Goal: Information Seeking & Learning: Learn about a topic

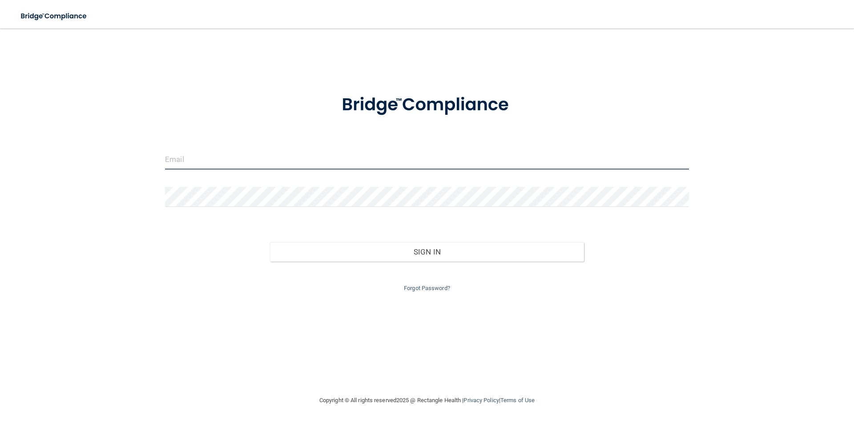
click at [376, 163] on input "email" at bounding box center [427, 159] width 524 height 20
click at [230, 154] on input "email" at bounding box center [427, 159] width 524 height 20
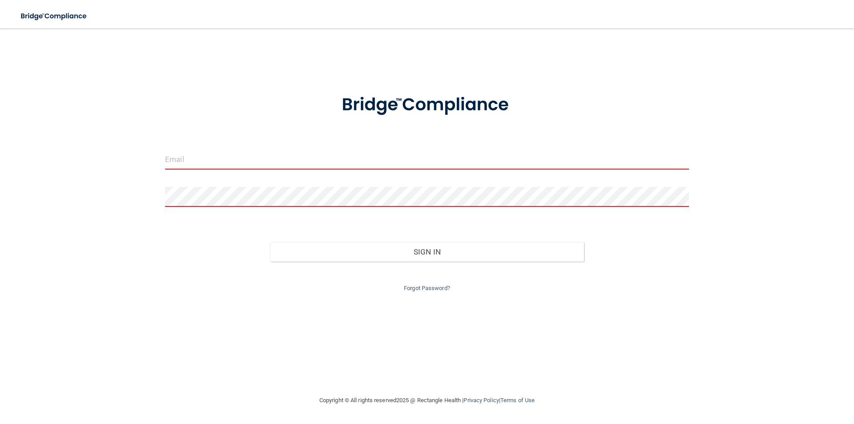
type input "[EMAIL_ADDRESS][DOMAIN_NAME]"
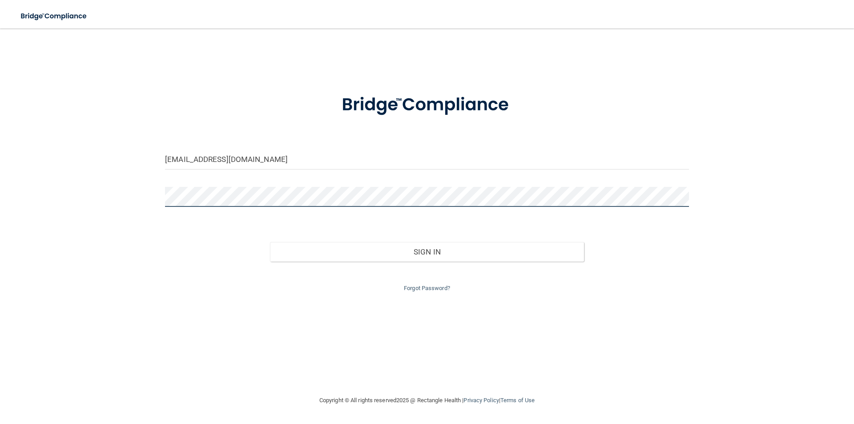
click at [270, 242] on button "Sign In" at bounding box center [427, 252] width 314 height 20
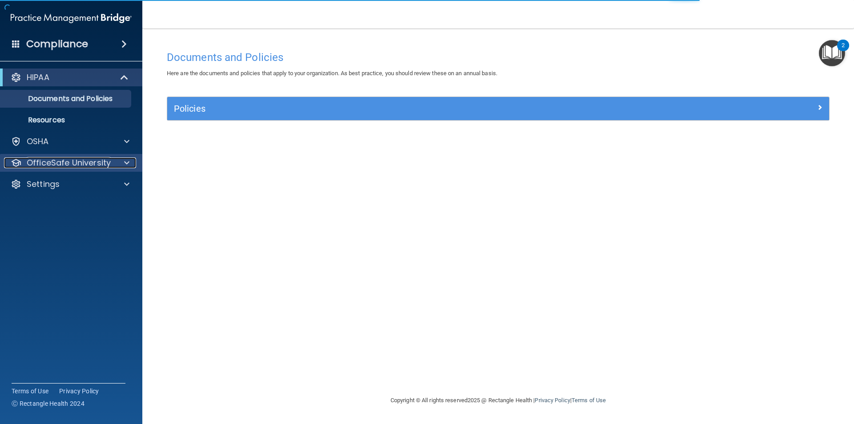
click at [120, 163] on div at bounding box center [125, 162] width 22 height 11
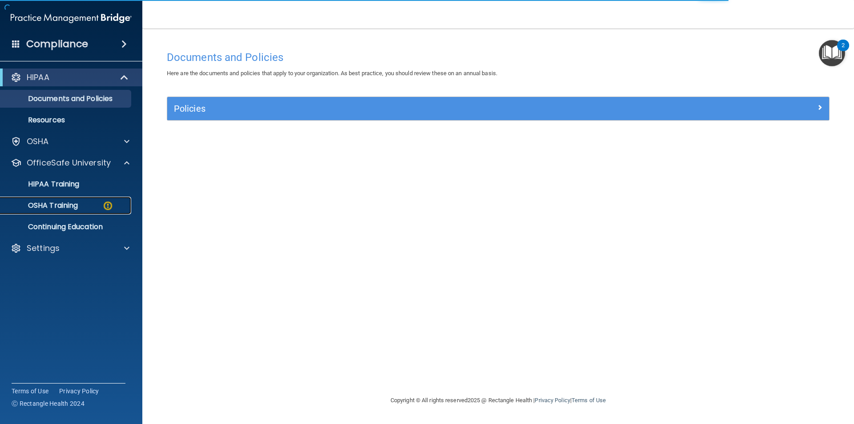
click at [51, 205] on p "OSHA Training" at bounding box center [42, 205] width 72 height 9
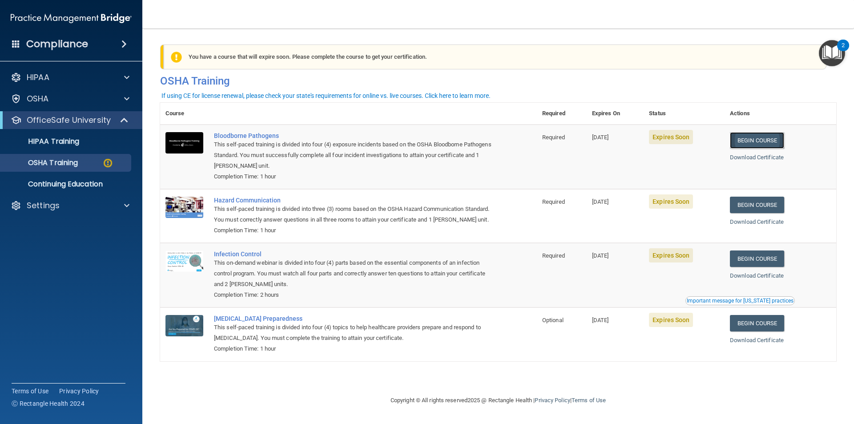
click at [759, 139] on link "Begin Course" at bounding box center [757, 140] width 54 height 16
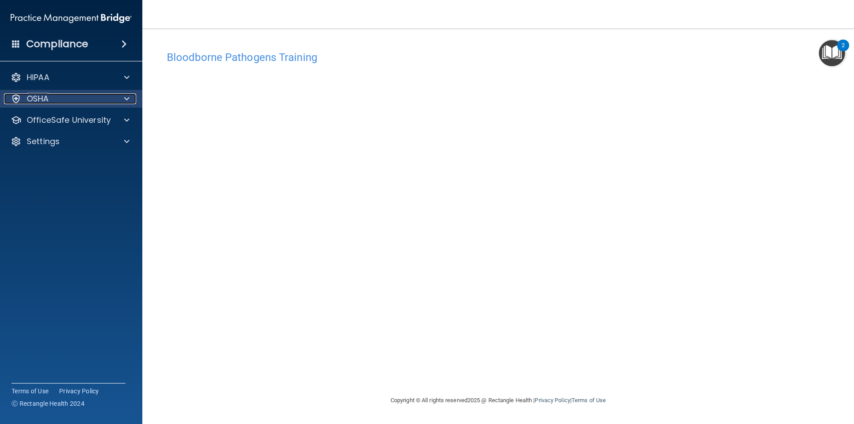
click at [129, 103] on span at bounding box center [126, 98] width 5 height 11
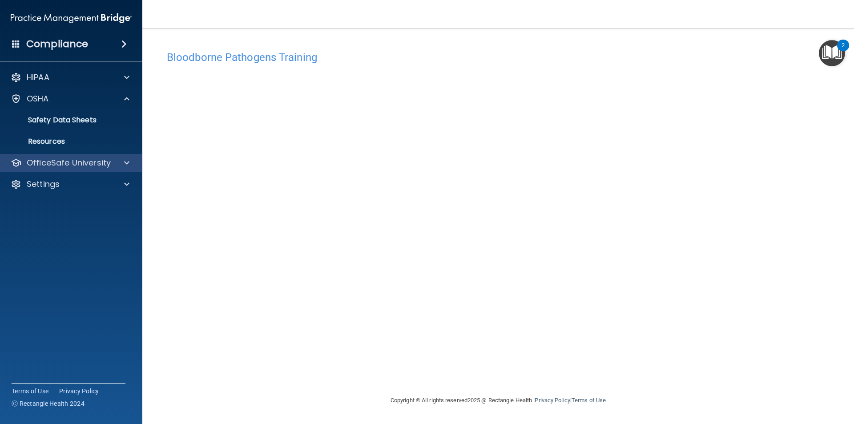
click at [119, 155] on div "OfficeSafe University" at bounding box center [71, 163] width 143 height 18
click at [119, 160] on div at bounding box center [125, 162] width 22 height 11
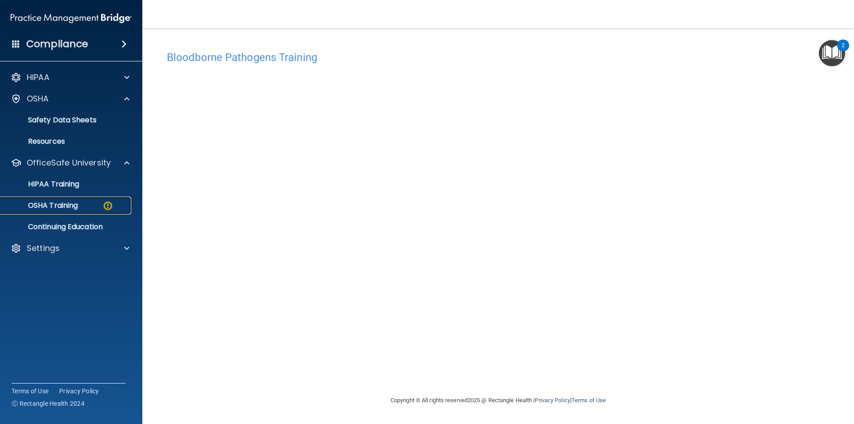
click at [83, 205] on div "OSHA Training" at bounding box center [66, 205] width 121 height 9
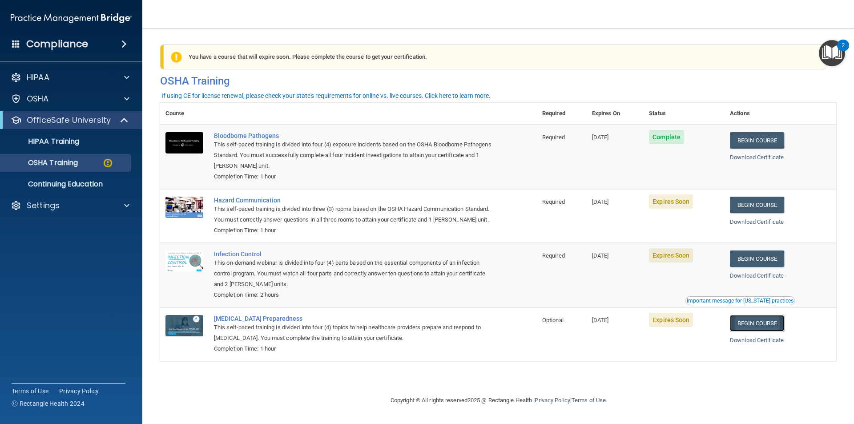
click at [771, 330] on link "Begin Course" at bounding box center [757, 323] width 54 height 16
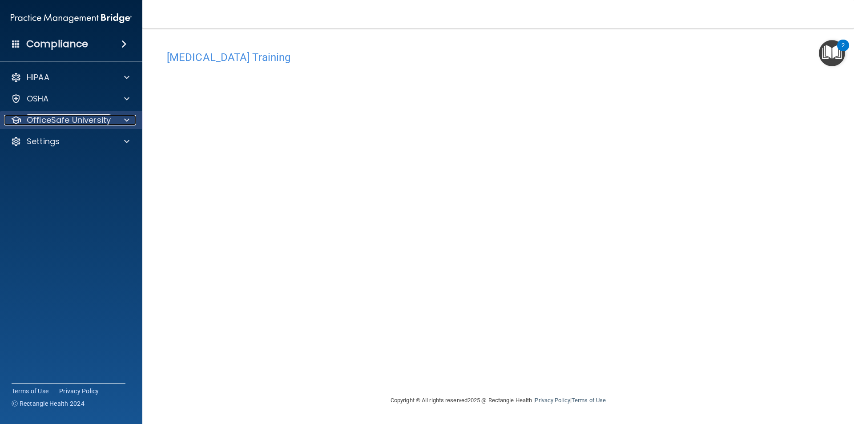
click at [123, 119] on div at bounding box center [125, 120] width 22 height 11
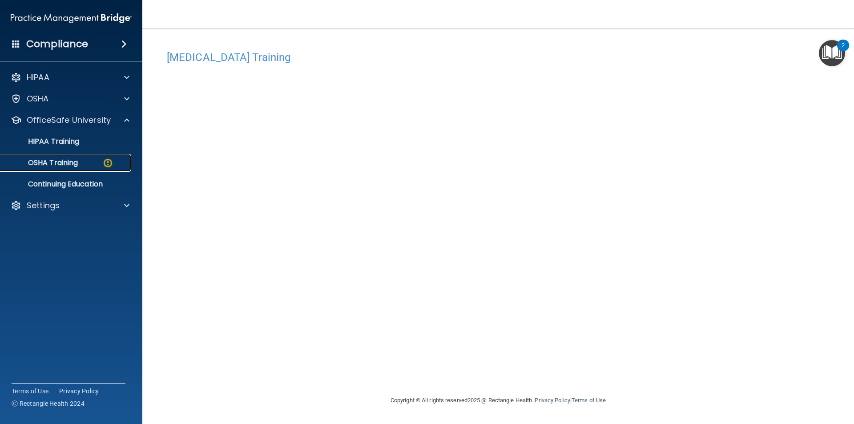
click at [95, 162] on div "OSHA Training" at bounding box center [66, 162] width 121 height 9
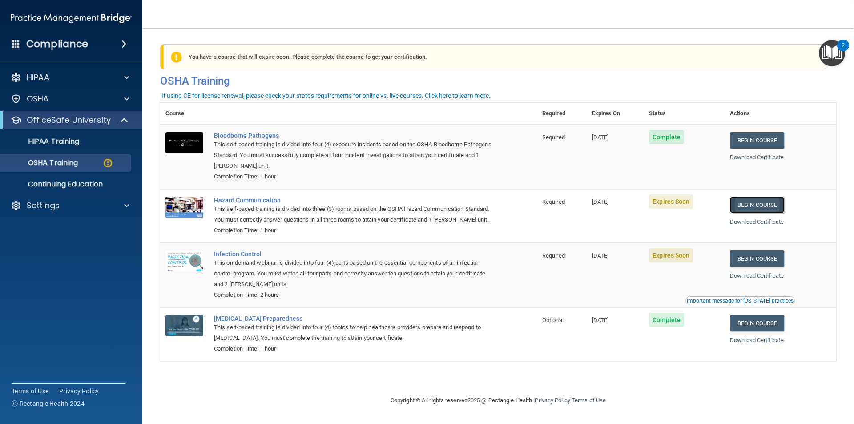
click at [758, 207] on link "Begin Course" at bounding box center [757, 204] width 54 height 16
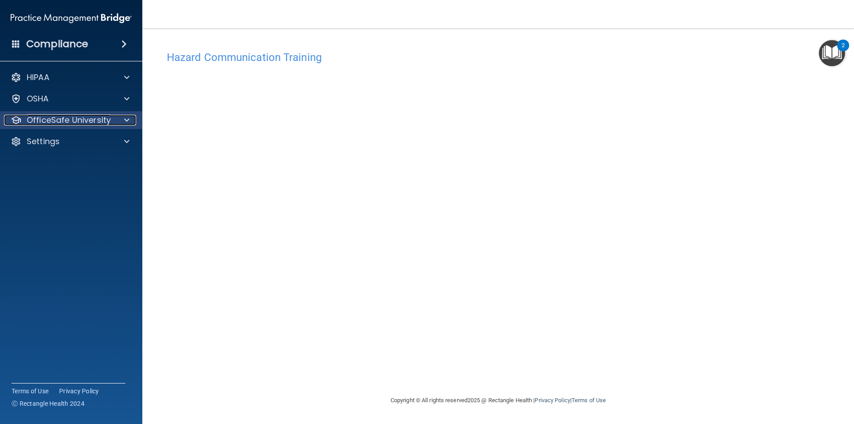
click at [122, 118] on div at bounding box center [125, 120] width 22 height 11
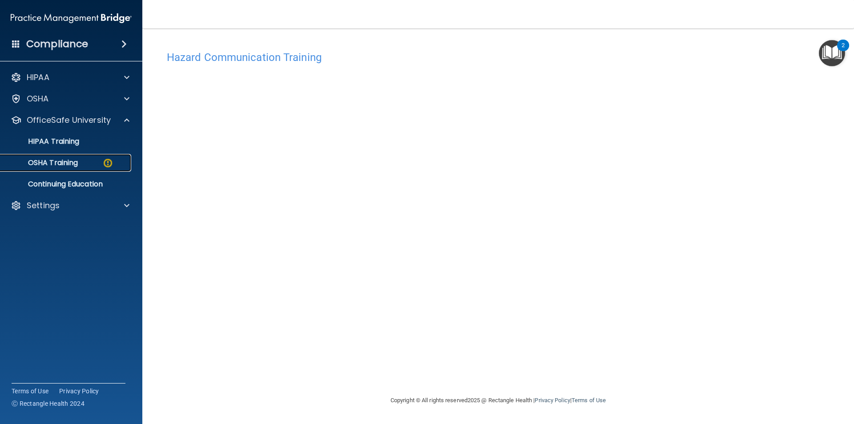
click at [81, 160] on div "OSHA Training" at bounding box center [66, 162] width 121 height 9
